Goal: Information Seeking & Learning: Check status

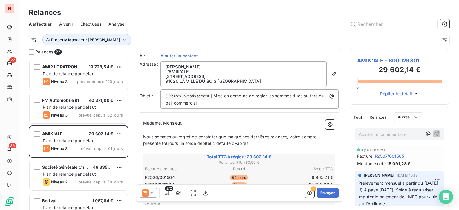
scroll to position [147, 95]
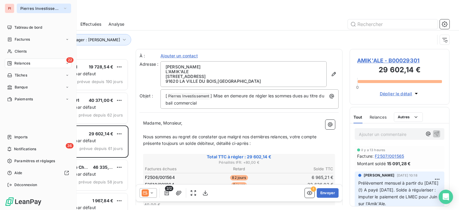
click at [42, 9] on span "Pierres Investissement" at bounding box center [40, 8] width 40 height 5
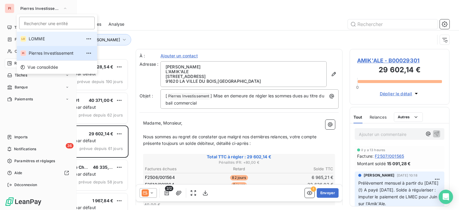
click at [52, 40] on span "LOMME" at bounding box center [55, 39] width 53 height 6
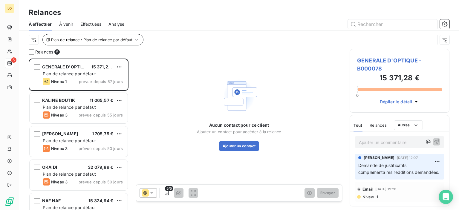
scroll to position [147, 95]
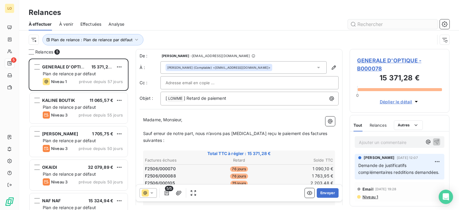
click at [389, 23] on input "text" at bounding box center [393, 24] width 90 height 10
type input "j"
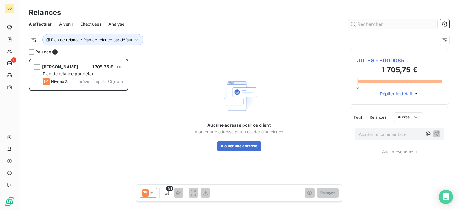
scroll to position [147, 95]
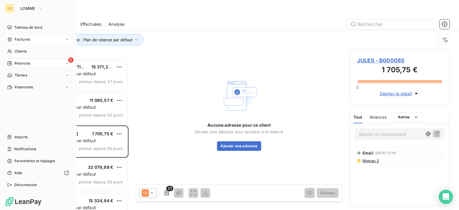
click at [18, 38] on span "Factures" at bounding box center [22, 39] width 15 height 5
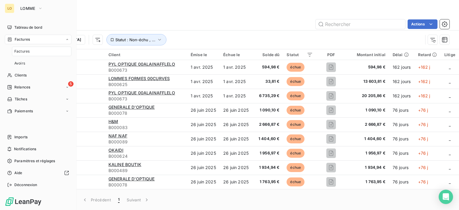
click at [28, 43] on div "Factures" at bounding box center [38, 40] width 67 height 10
click at [28, 52] on div "Clients" at bounding box center [38, 52] width 67 height 10
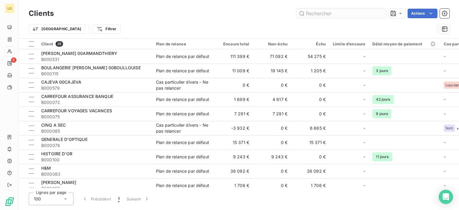
click at [334, 13] on input "text" at bounding box center [342, 14] width 90 height 10
type input "n"
type input "k"
type input "j"
click at [334, 13] on input "text" at bounding box center [342, 14] width 90 height 10
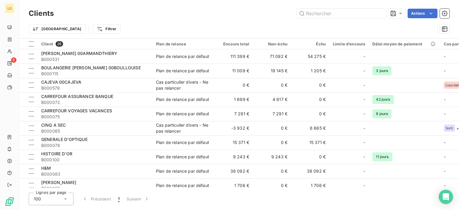
type input "j"
type input "k"
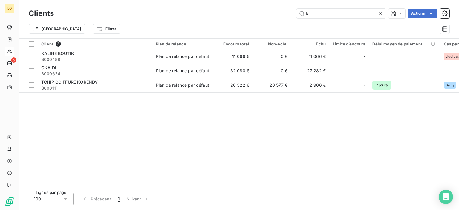
type input "k"
click at [320, 15] on input "k" at bounding box center [342, 14] width 90 height 10
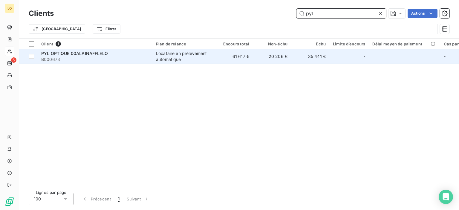
type input "pyl"
click at [79, 57] on span "B000673" at bounding box center [95, 60] width 108 height 6
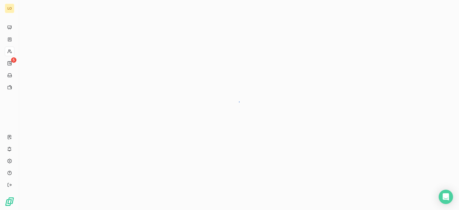
click at [79, 57] on div at bounding box center [239, 105] width 440 height 210
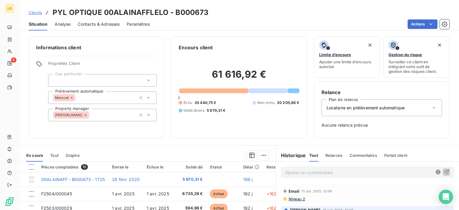
scroll to position [84, 0]
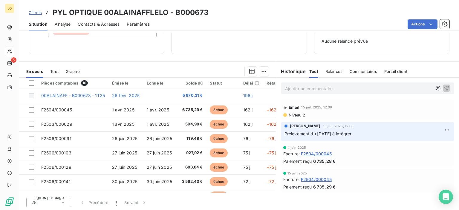
click at [322, 91] on p "Ajouter un commentaire ﻿" at bounding box center [358, 88] width 147 height 7
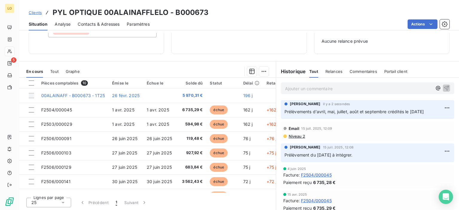
click at [418, 114] on span "Prélèvements d'avril, mai, juillet, août et septembre crédités le [DATE]" at bounding box center [355, 111] width 140 height 5
click at [340, 48] on div "Relance Plan de relance Locataire en prélèvement automatique Aucune relance pré…" at bounding box center [381, 25] width 135 height 57
click at [355, 115] on div "[PERSON_NAME] il y a 7 secondes Prélèvements d'avril, mai, juillet, août et sep…" at bounding box center [367, 109] width 173 height 19
click at [441, 108] on html "LO 5 Clients PYL OPTIQUE 00ALAINAFFLELO - B000673 Situation Analyse Contacts & …" at bounding box center [229, 105] width 459 height 210
click at [421, 121] on div "Editer" at bounding box center [424, 121] width 34 height 10
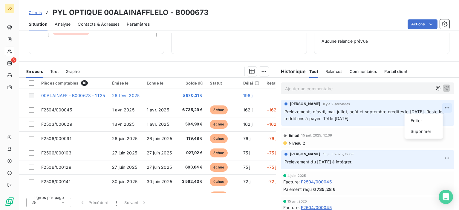
click at [438, 108] on html "LO 5 Clients PYL OPTIQUE 00ALAINAFFLELO - B000673 Situation Analyse Contacts & …" at bounding box center [229, 105] width 459 height 210
click at [419, 123] on div "Editer" at bounding box center [424, 121] width 34 height 10
click at [292, 118] on span "Prélèvements d'avril, mai, juillet, août et septembre crédités le [DATE]. Reste…" at bounding box center [362, 115] width 155 height 12
click at [290, 119] on span "Prélèvements d'avril, mai, juillet, août et septembre crédités le [DATE]. Reste…" at bounding box center [362, 115] width 155 height 12
click at [401, 137] on div "Email [DATE] 12:09" at bounding box center [368, 136] width 169 height 10
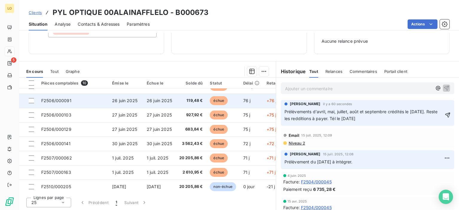
scroll to position [42, 0]
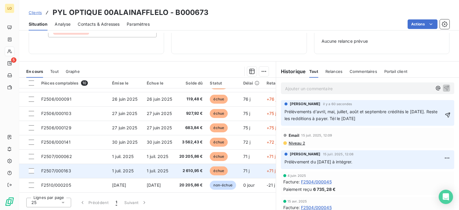
click at [59, 169] on span "F2507/000163" at bounding box center [56, 170] width 30 height 5
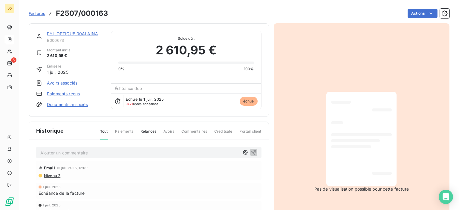
drag, startPoint x: 337, startPoint y: 107, endPoint x: 278, endPoint y: 110, distance: 59.9
click at [337, 107] on div at bounding box center [361, 139] width 61 height 85
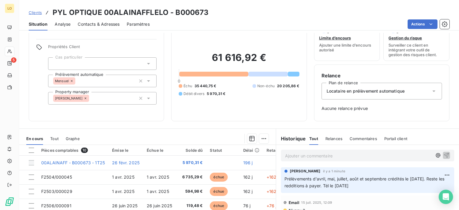
scroll to position [84, 0]
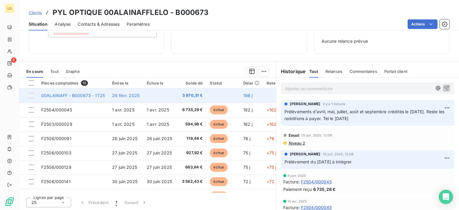
drag, startPoint x: 158, startPoint y: 95, endPoint x: 112, endPoint y: 98, distance: 45.8
click at [112, 98] on span "26 févr. 2025" at bounding box center [126, 95] width 28 height 5
click at [116, 97] on span "26 févr. 2025" at bounding box center [126, 95] width 28 height 5
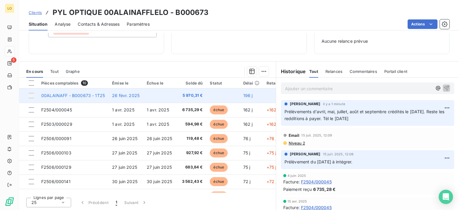
click at [87, 94] on span "00ALAINAFF - B000673 - 1T25" at bounding box center [73, 95] width 64 height 5
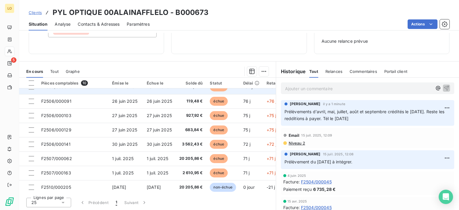
scroll to position [42, 0]
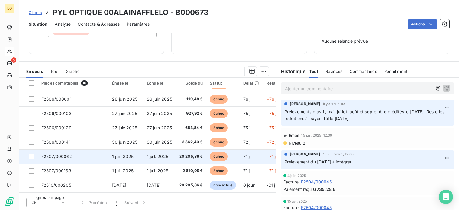
drag, startPoint x: 134, startPoint y: 122, endPoint x: 92, endPoint y: 150, distance: 50.6
click at [92, 150] on td "F2507/000062" at bounding box center [73, 157] width 71 height 14
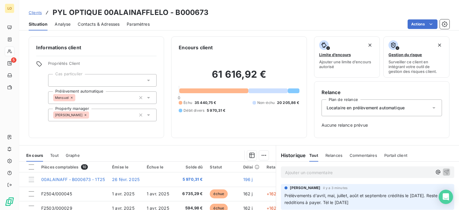
drag, startPoint x: 0, startPoint y: 1, endPoint x: 259, endPoint y: 41, distance: 261.8
click at [259, 41] on div "Encours client 61 616,92 € 0 Échu 35 440,75 € Non-échu 20 205,86 € Débit divers…" at bounding box center [238, 87] width 135 height 102
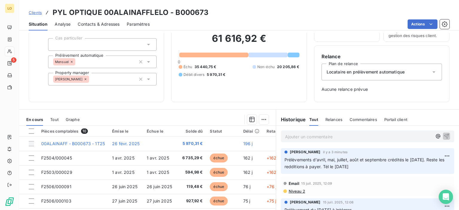
scroll to position [84, 0]
